Goal: Task Accomplishment & Management: Manage account settings

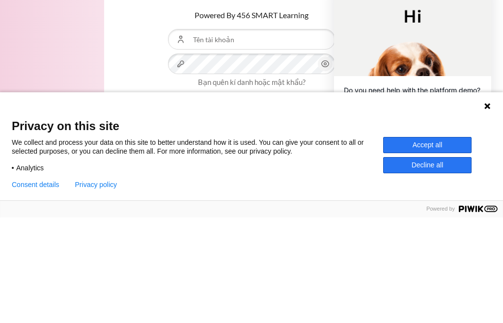
click at [118, 43] on div "Powered By 456 SMART Learning Tên tài khoản Mật khẩu Bạn quên kí danh hoặc mật …" at bounding box center [251, 151] width 295 height 217
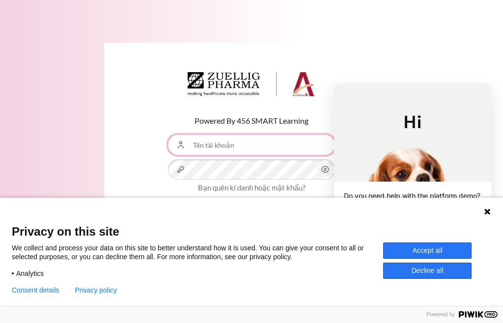
click at [251, 146] on input "Tên tài khoản" at bounding box center [251, 145] width 167 height 21
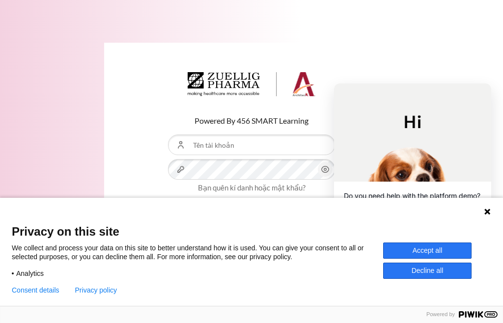
click at [440, 250] on button "Accept all" at bounding box center [427, 251] width 88 height 16
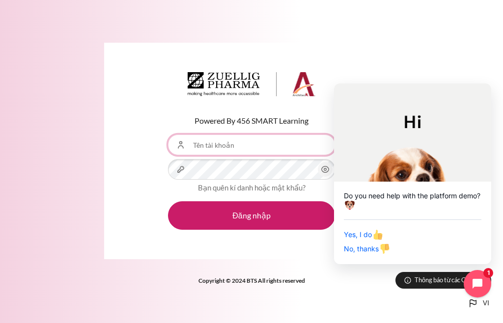
click at [283, 142] on input "Tên tài khoản" at bounding box center [251, 145] width 167 height 21
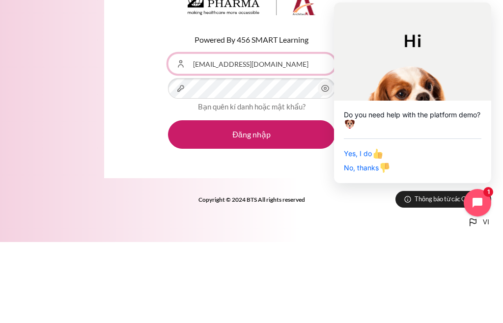
click at [251, 201] on button "Đăng nhập" at bounding box center [251, 215] width 167 height 28
type input "[EMAIL_ADDRESS][DOMAIN_NAME]"
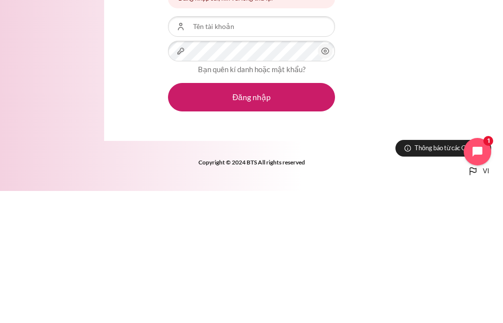
click at [330, 177] on icon "Nội dung" at bounding box center [325, 183] width 12 height 12
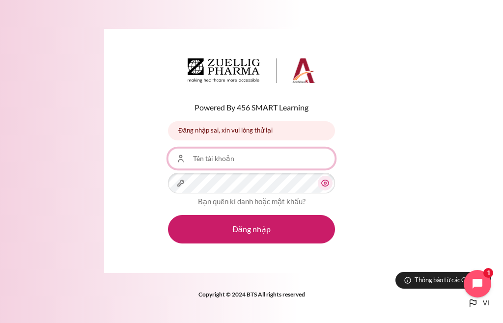
click at [283, 154] on input "Tên tài khoản" at bounding box center [251, 158] width 167 height 21
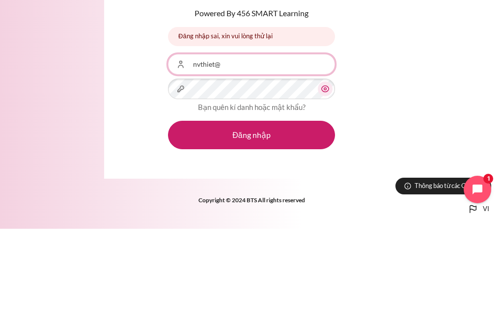
type input "[EMAIL_ADDRESS][DOMAIN_NAME]"
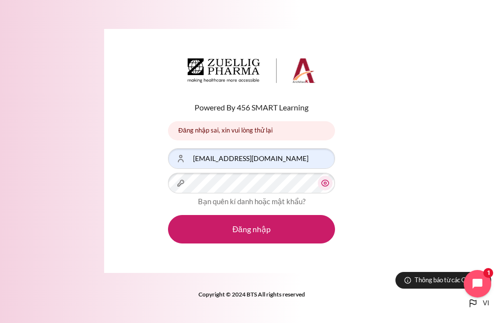
click at [292, 229] on button "Đăng nhập" at bounding box center [251, 229] width 167 height 28
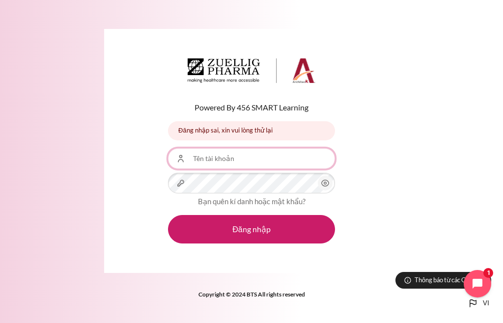
click at [285, 154] on input "Tên tài khoản" at bounding box center [251, 158] width 167 height 21
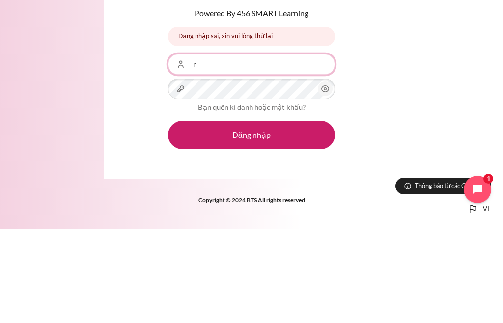
type input "[EMAIL_ADDRESS][DOMAIN_NAME]"
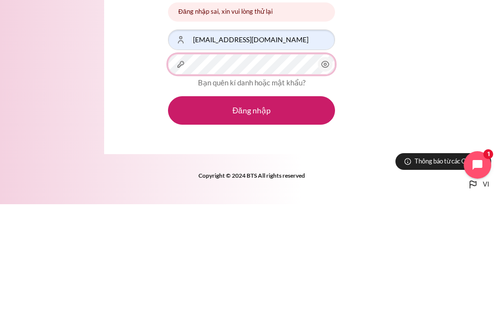
click at [251, 215] on button "Đăng nhập" at bounding box center [251, 229] width 167 height 28
